Goal: Task Accomplishment & Management: Manage account settings

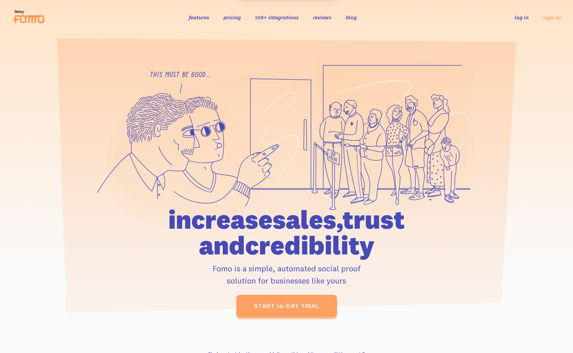
click at [526, 17] on link "log in" at bounding box center [522, 17] width 14 height 7
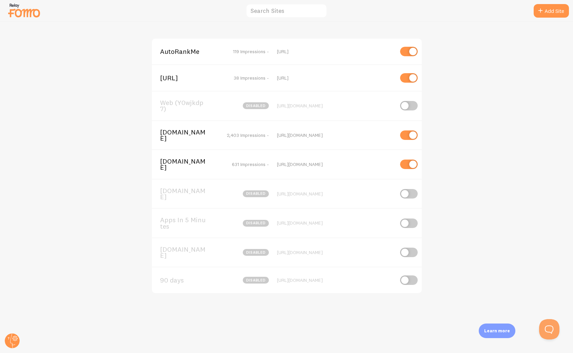
click at [188, 47] on div "AutoRankMe 119 Impressions - [URL]" at bounding box center [287, 52] width 270 height 26
click at [187, 53] on span "AutoRankMe" at bounding box center [187, 51] width 55 height 6
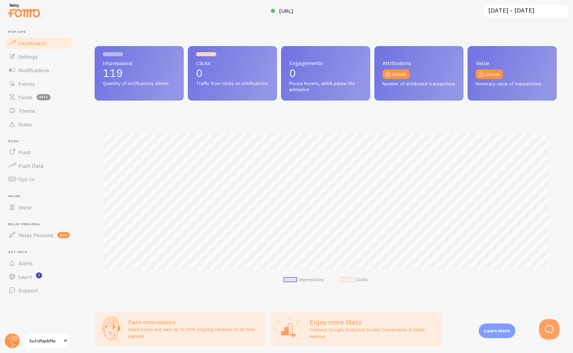
scroll to position [178, 462]
click at [29, 69] on span "Notifications" at bounding box center [33, 70] width 31 height 7
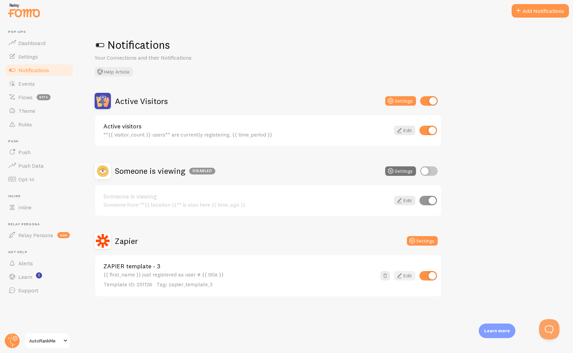
click at [401, 275] on icon at bounding box center [399, 276] width 8 height 8
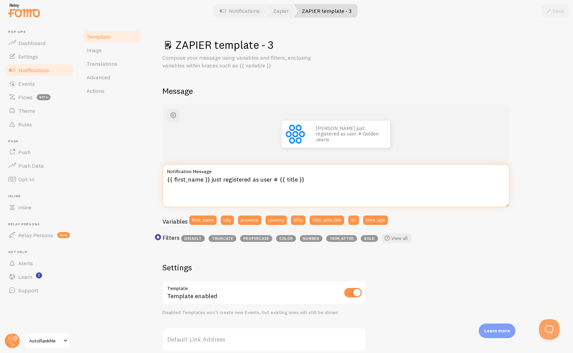
drag, startPoint x: 320, startPoint y: 178, endPoint x: 258, endPoint y: 180, distance: 62.4
click at [258, 180] on textarea "{{ first_name }} just registered as user # {{ title }}" at bounding box center [335, 185] width 347 height 43
drag, startPoint x: 275, startPoint y: 176, endPoint x: 222, endPoint y: 180, distance: 52.7
click at [222, 180] on textarea "{{ first_name }} just registered as an" at bounding box center [335, 185] width 347 height 43
type textarea "{{ first_name }} just claimed Early Access."
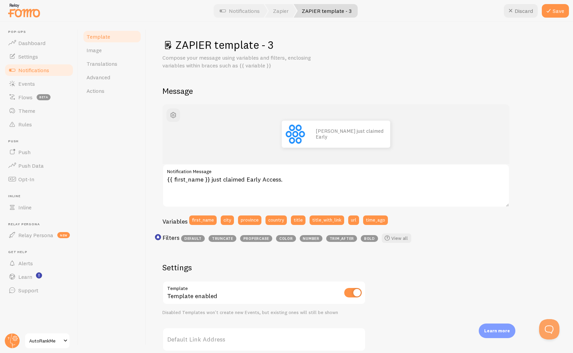
click at [447, 100] on div "ZAPIER template - 3 Compose your message using variables and filters, enclosing…" at bounding box center [359, 258] width 394 height 440
click at [554, 7] on button "Save" at bounding box center [555, 11] width 27 height 14
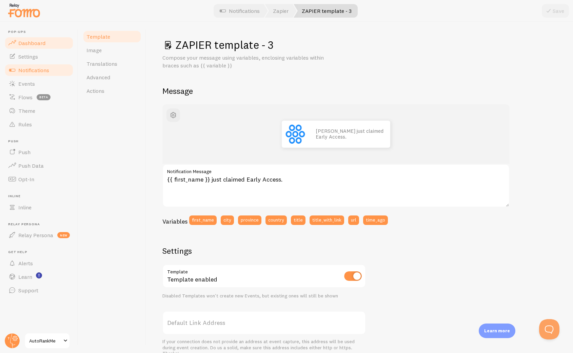
click at [30, 49] on link "Dashboard" at bounding box center [39, 43] width 70 height 14
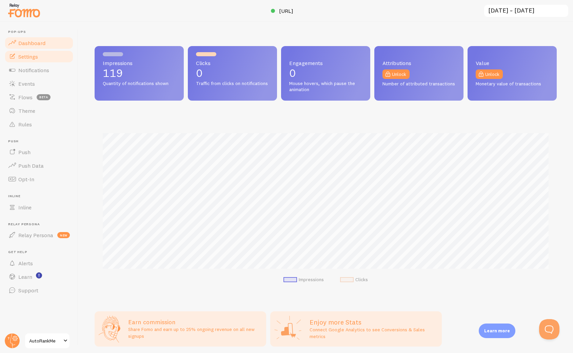
scroll to position [178, 462]
click at [26, 59] on span "Settings" at bounding box center [28, 56] width 20 height 7
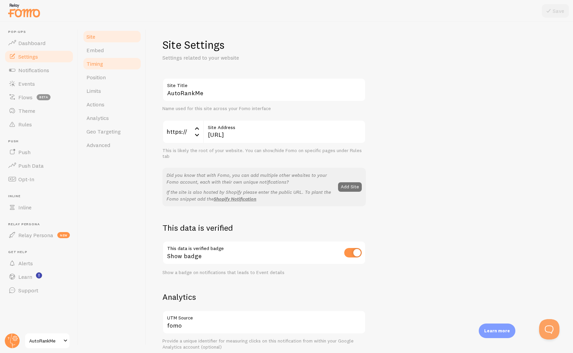
click at [111, 67] on link "Timing" at bounding box center [111, 64] width 59 height 14
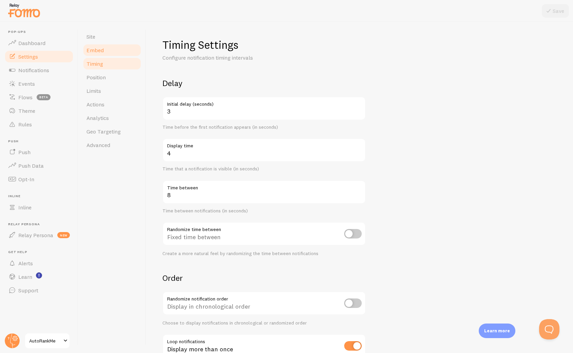
click at [111, 56] on link "Embed" at bounding box center [111, 50] width 59 height 14
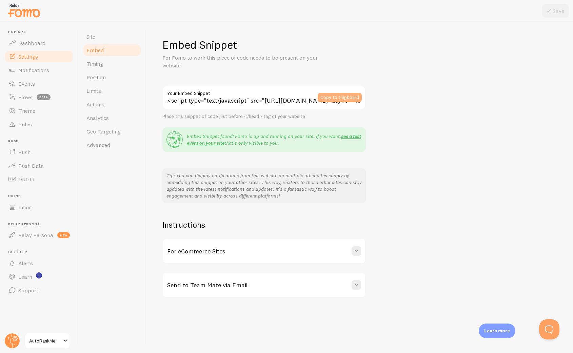
click at [330, 94] on button "Copy to Clipboard" at bounding box center [340, 97] width 44 height 9
click at [41, 71] on span "Notifications" at bounding box center [33, 70] width 31 height 7
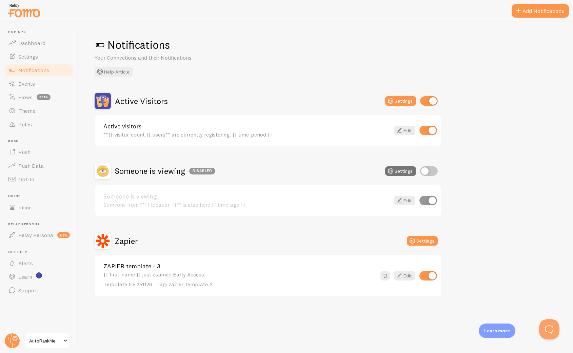
click at [271, 89] on div "Notifications Your Connections and their Notifications Help Article Active Visi…" at bounding box center [325, 188] width 495 height 332
click at [44, 71] on span "Notifications" at bounding box center [33, 70] width 31 height 7
click at [27, 48] on link "Dashboard" at bounding box center [39, 43] width 70 height 14
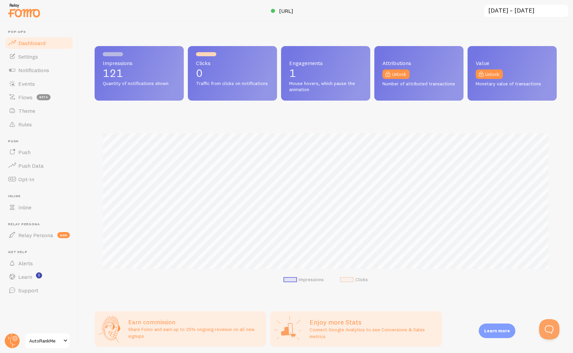
scroll to position [178, 462]
click at [271, 13] on link "[URL]" at bounding box center [287, 11] width 32 height 8
click at [38, 265] on link "Alerts" at bounding box center [39, 264] width 70 height 14
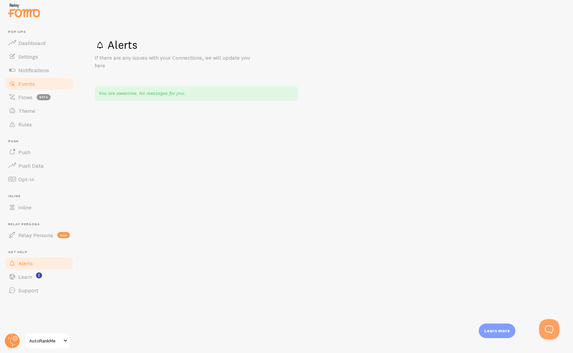
click at [33, 84] on span "Events" at bounding box center [26, 83] width 17 height 7
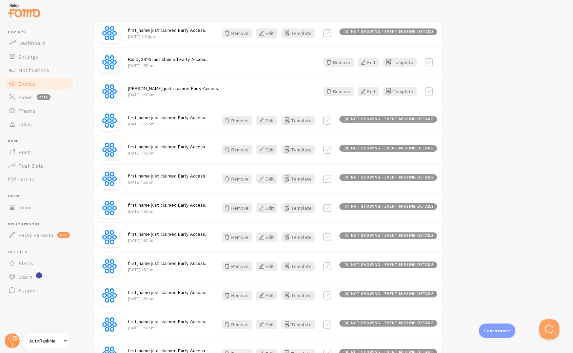
scroll to position [786, 0]
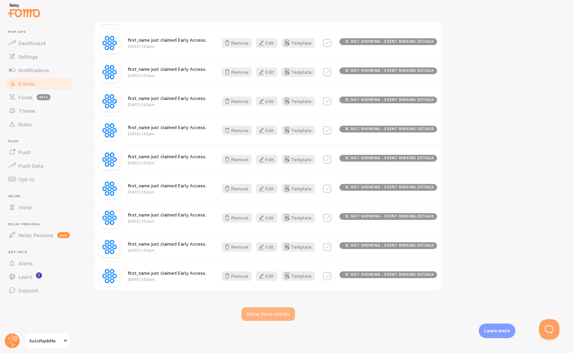
click at [278, 317] on div "Show more events" at bounding box center [268, 315] width 54 height 14
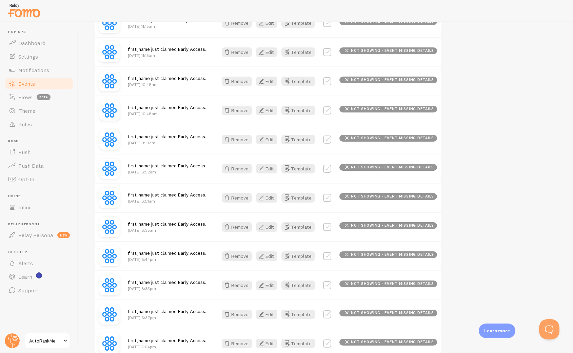
scroll to position [1661, 0]
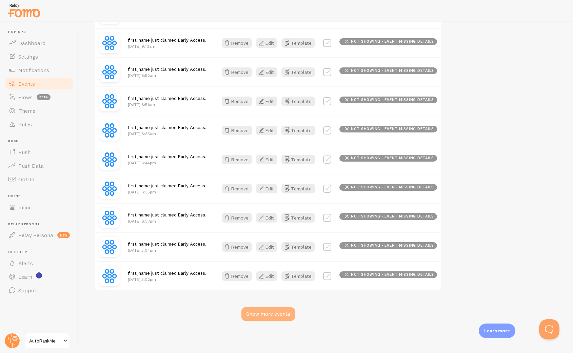
click at [272, 313] on div "Show more events" at bounding box center [268, 315] width 54 height 14
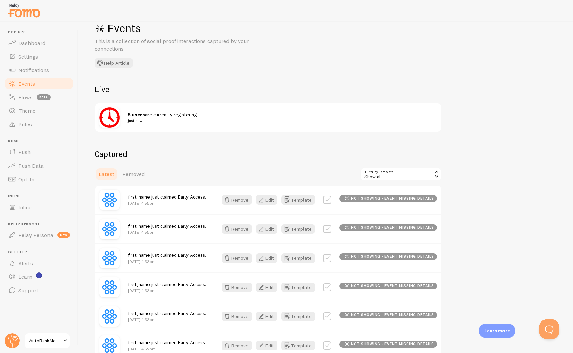
scroll to position [0, 0]
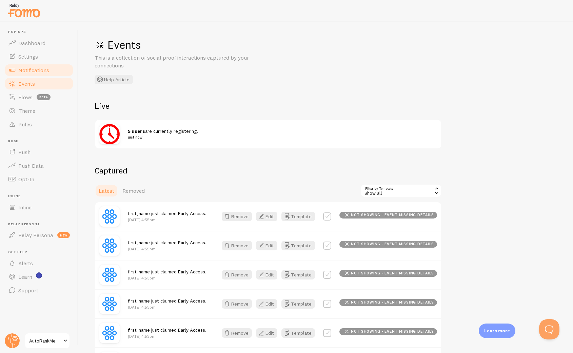
click at [44, 72] on span "Notifications" at bounding box center [33, 70] width 31 height 7
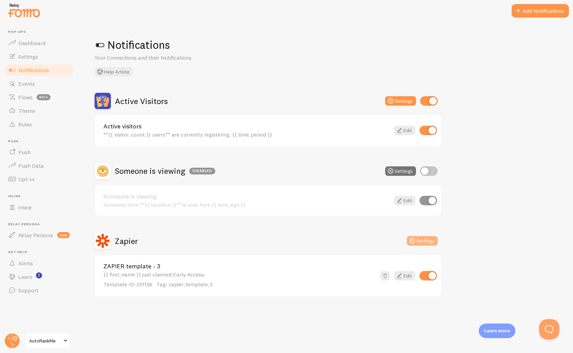
click at [421, 242] on button "Settings" at bounding box center [422, 240] width 31 height 9
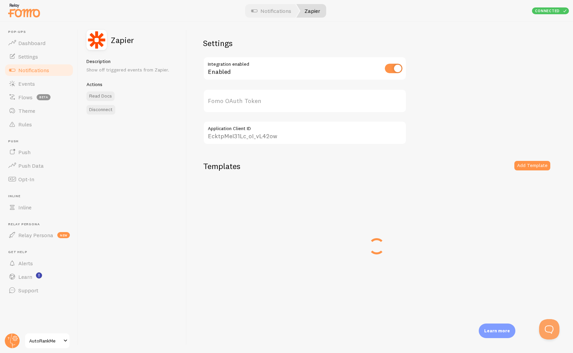
type input "3H1V1tFSpzzly1z7iXairg=="
click at [516, 201] on link "Edit" at bounding box center [513, 200] width 21 height 9
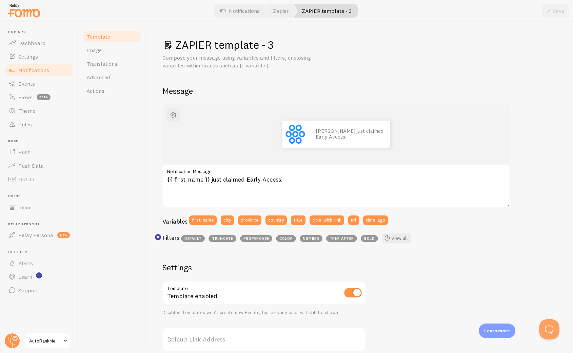
scroll to position [153, 0]
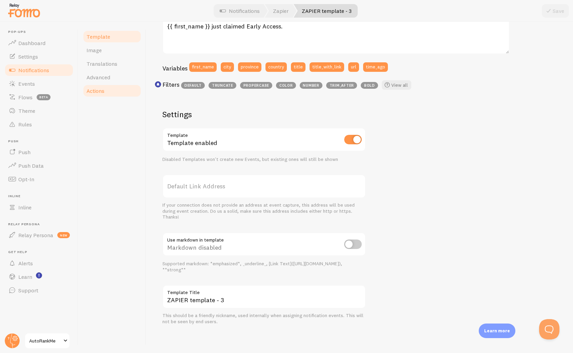
click at [109, 87] on link "Actions" at bounding box center [111, 91] width 59 height 14
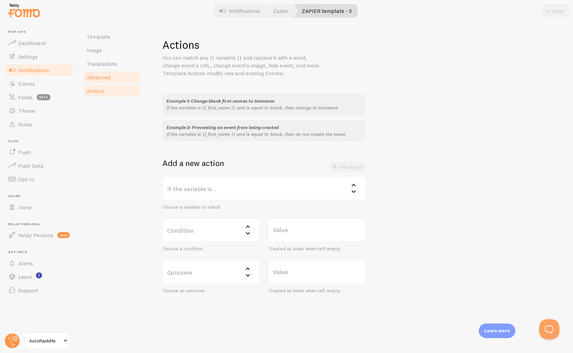
click at [108, 81] on link "Advanced" at bounding box center [111, 78] width 59 height 14
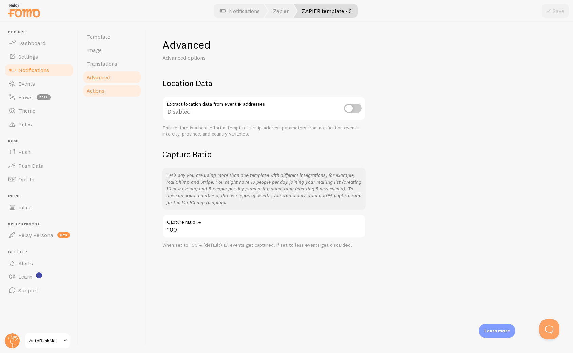
click at [90, 86] on link "Actions" at bounding box center [111, 91] width 59 height 14
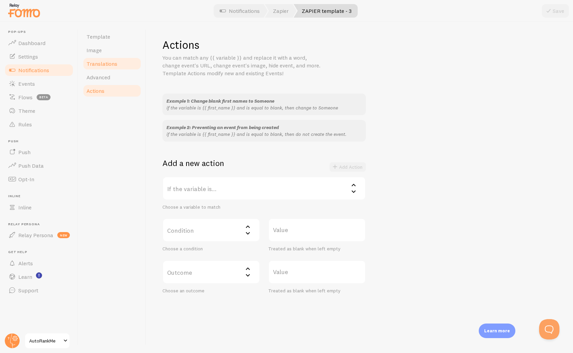
click at [102, 64] on span "Translations" at bounding box center [101, 63] width 31 height 7
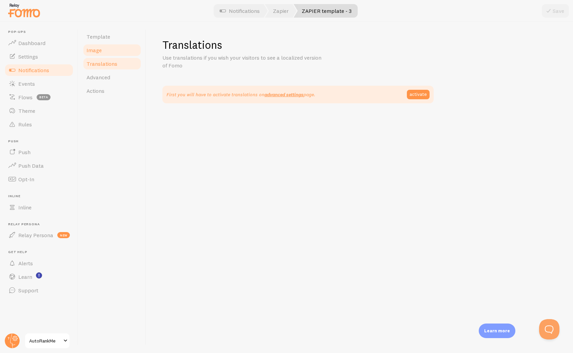
click at [106, 54] on link "Image" at bounding box center [111, 50] width 59 height 14
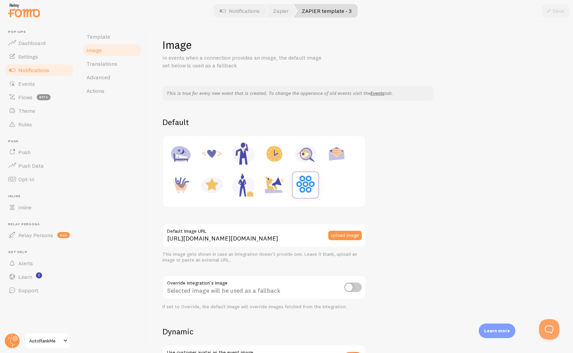
click at [106, 45] on link "Image" at bounding box center [111, 50] width 59 height 14
click at [105, 43] on link "Template" at bounding box center [111, 37] width 59 height 14
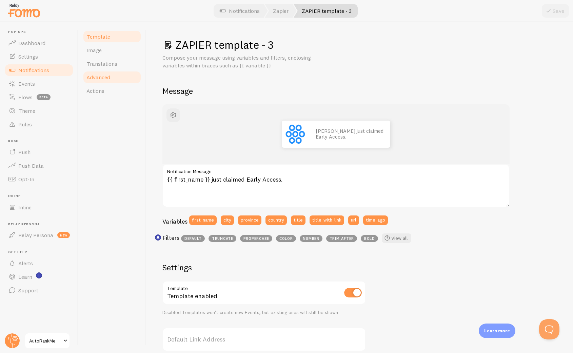
click at [110, 78] on span "Advanced" at bounding box center [98, 77] width 24 height 7
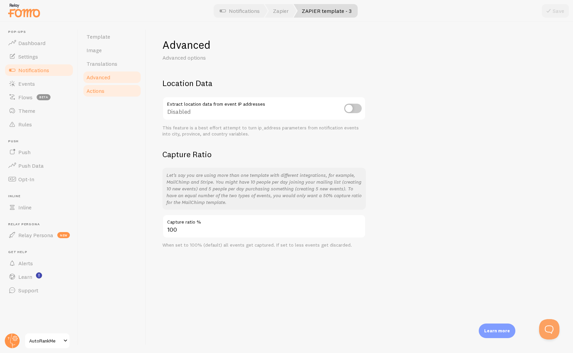
click at [106, 90] on link "Actions" at bounding box center [111, 91] width 59 height 14
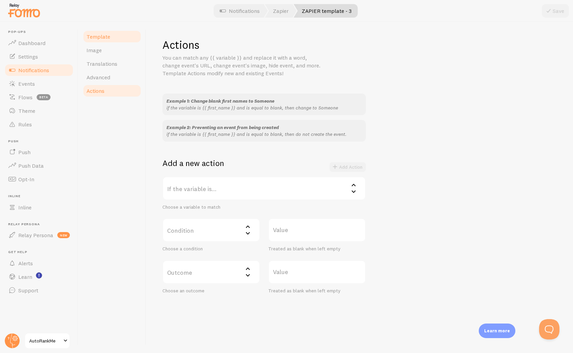
click at [103, 39] on span "Template" at bounding box center [98, 36] width 24 height 7
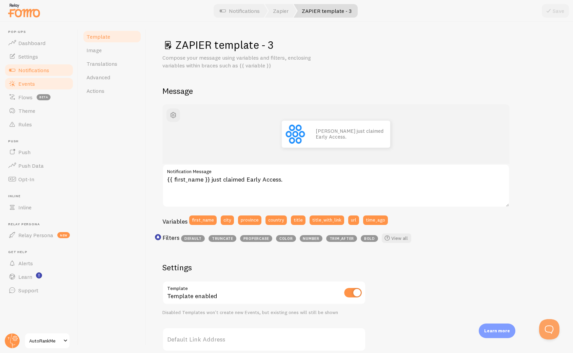
click at [34, 84] on span "Events" at bounding box center [26, 83] width 17 height 7
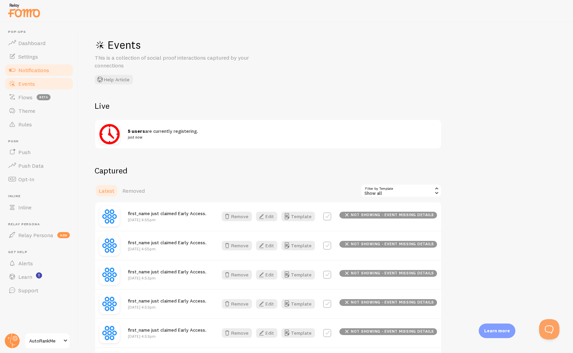
click at [33, 70] on span "Notifications" at bounding box center [33, 70] width 31 height 7
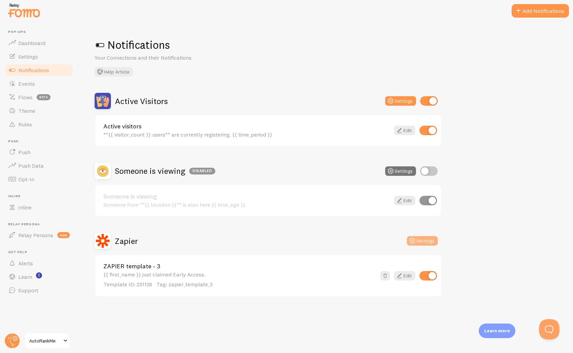
click at [424, 243] on button "Settings" at bounding box center [422, 240] width 31 height 9
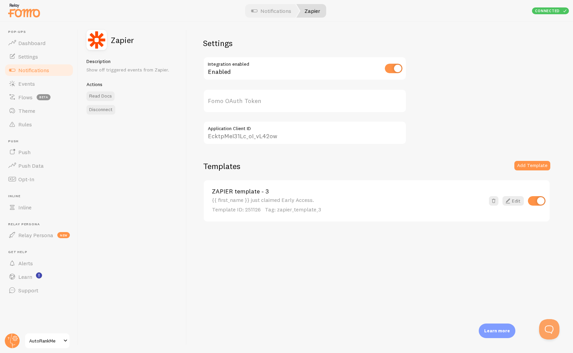
type input "3H1V1tFSpzzly1z7iXairg=="
